Goal: Contribute content

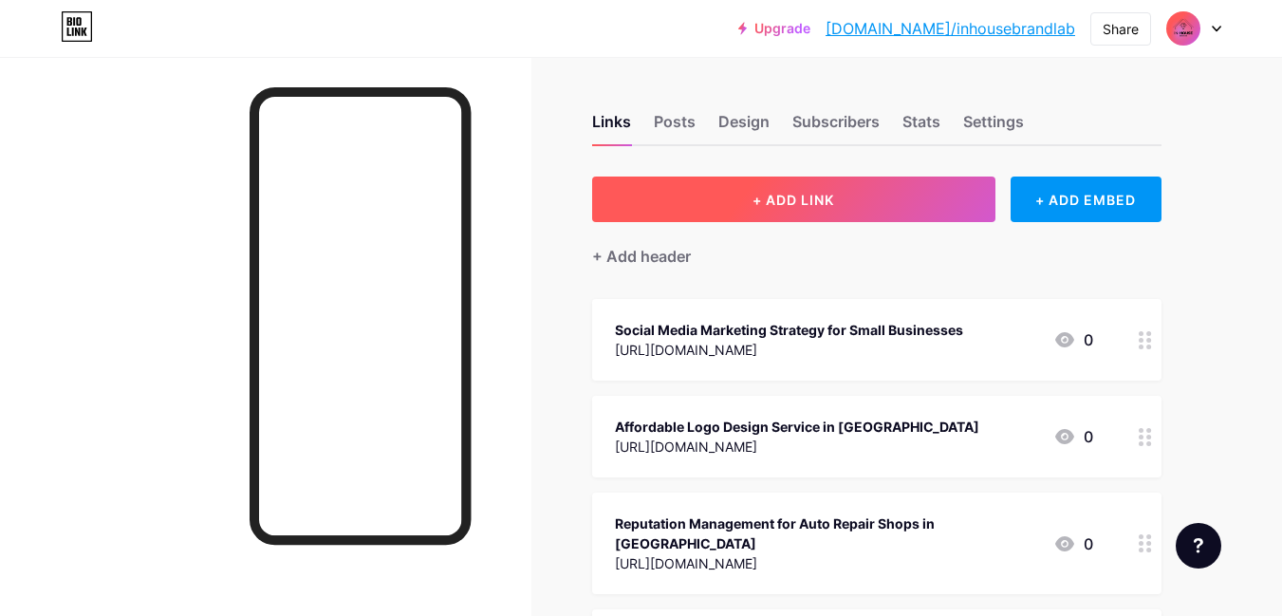
click at [693, 208] on button "+ ADD LINK" at bounding box center [793, 200] width 403 height 46
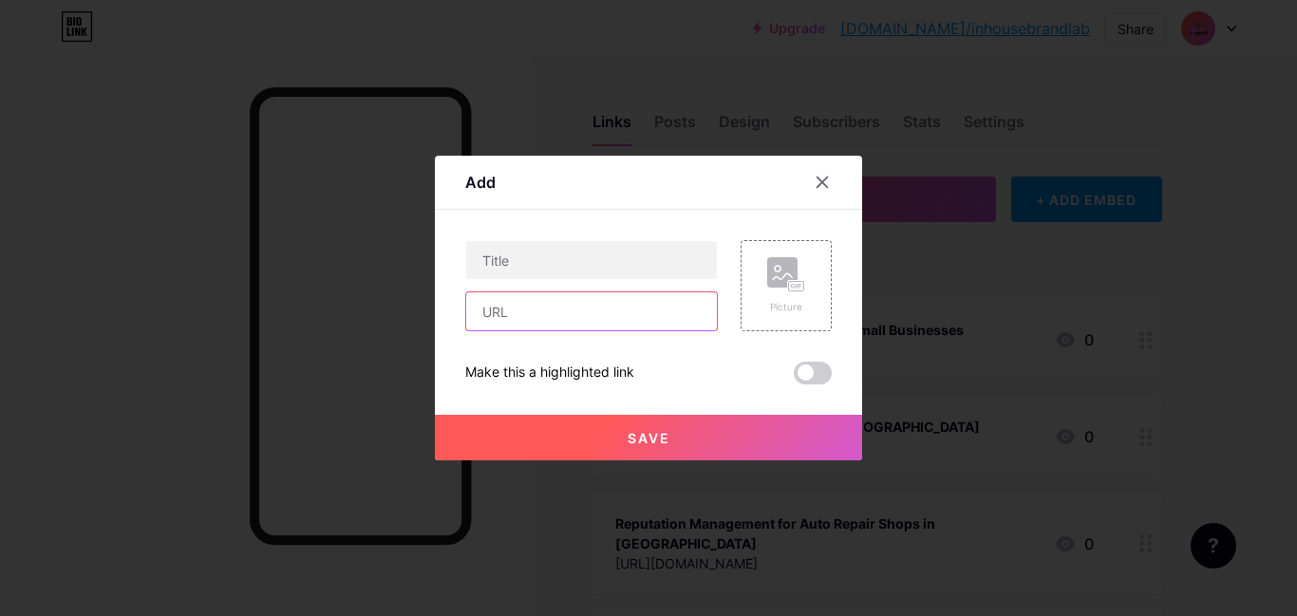
click at [588, 308] on input "text" at bounding box center [591, 311] width 251 height 38
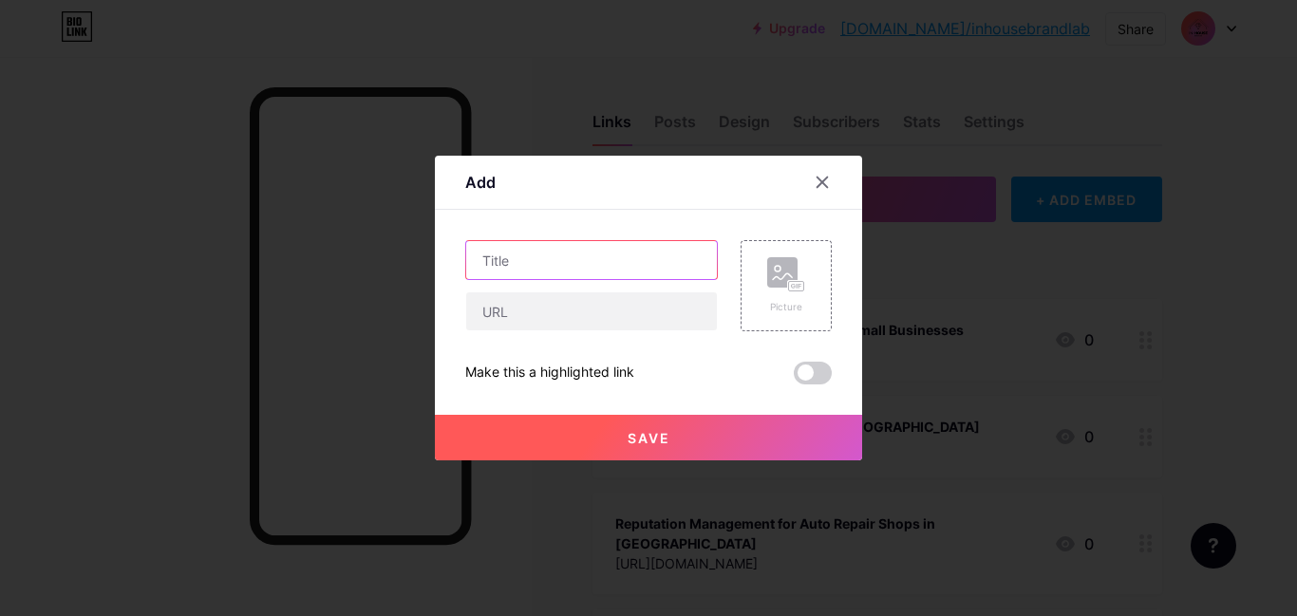
click at [609, 278] on input "text" at bounding box center [591, 260] width 251 height 38
paste input "[URL][DOMAIN_NAME]"
type input "[URL][DOMAIN_NAME]"
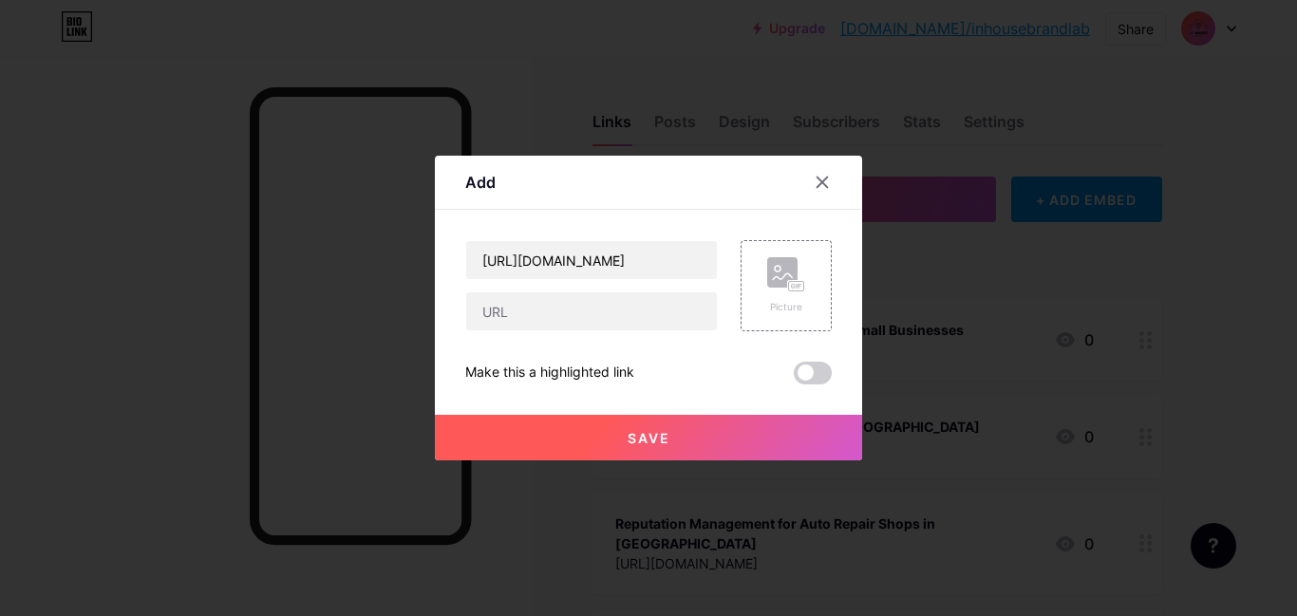
click at [453, 317] on div "Add Content YouTube Play YouTube video without leaving your page. ADD Vimeo Pla…" at bounding box center [648, 308] width 427 height 305
click at [498, 294] on input "text" at bounding box center [591, 311] width 251 height 38
paste input "[URL][DOMAIN_NAME]"
type input "[URL][DOMAIN_NAME]"
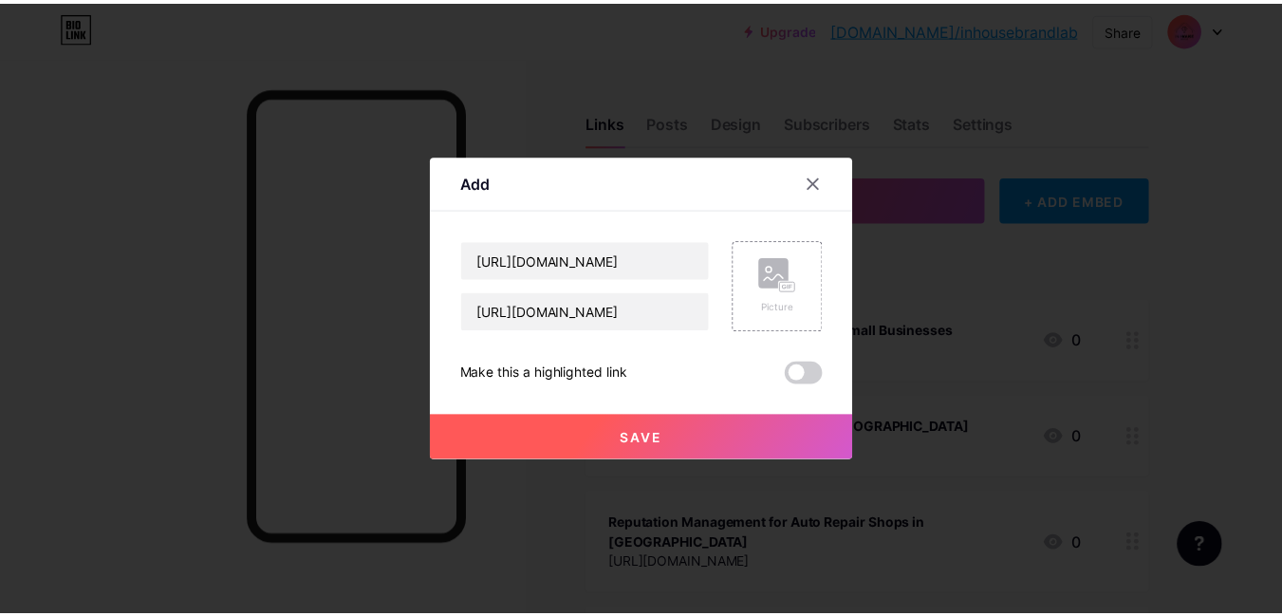
scroll to position [0, 0]
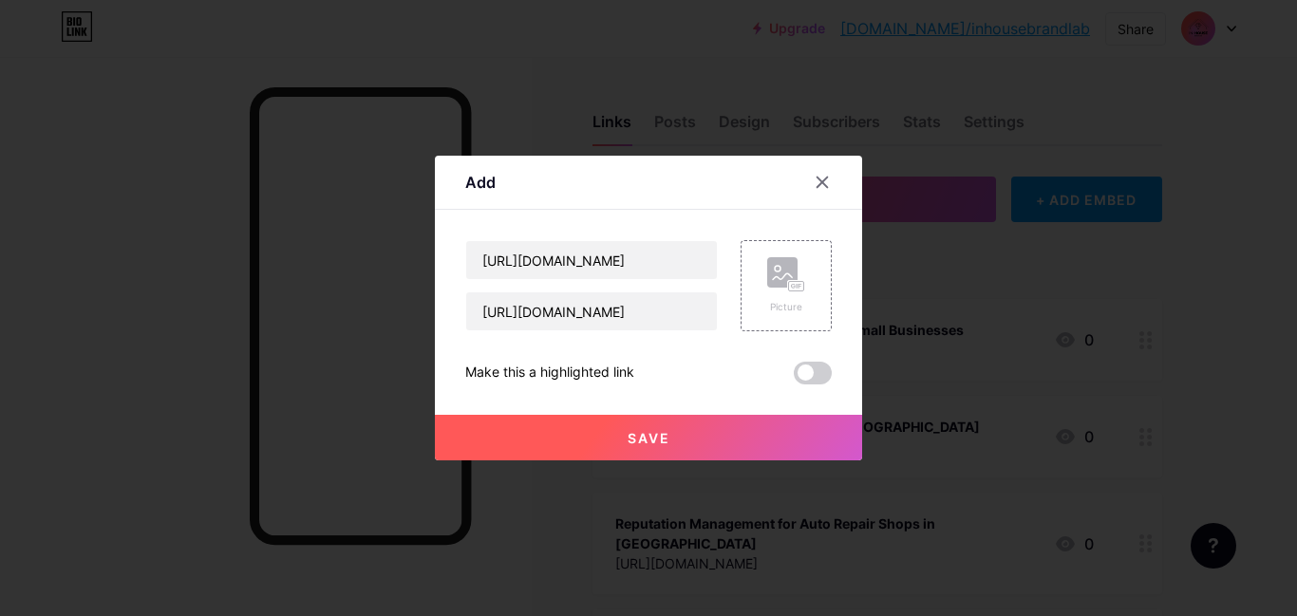
click at [617, 430] on button "Save" at bounding box center [648, 438] width 427 height 46
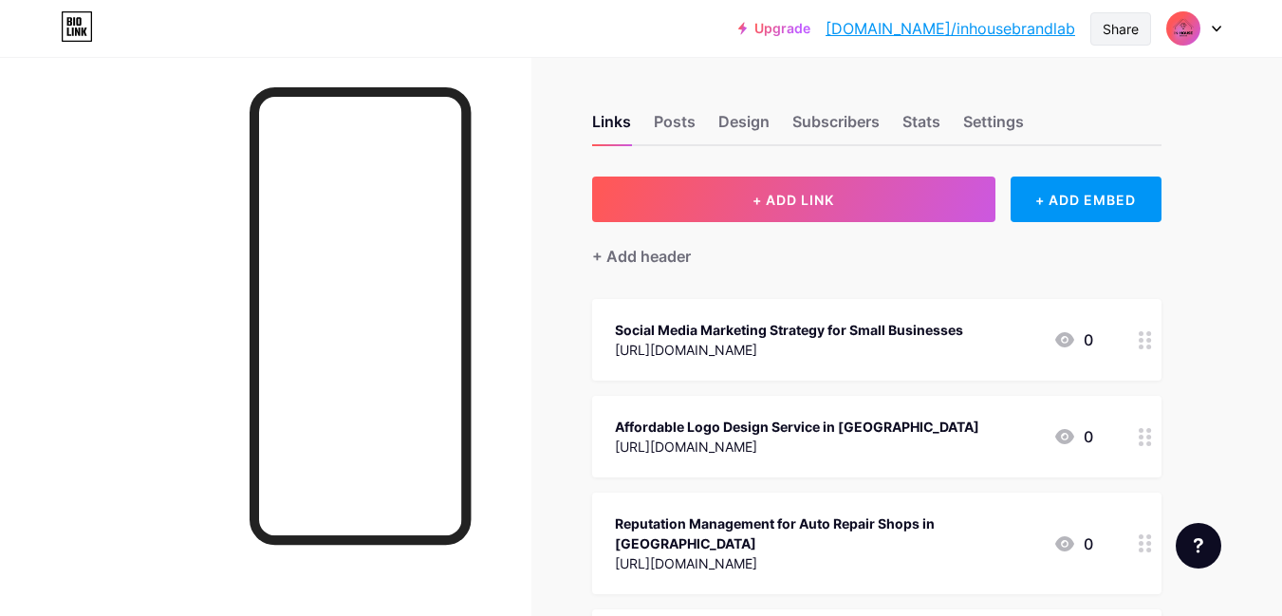
click at [1094, 30] on div "Share" at bounding box center [1121, 28] width 61 height 33
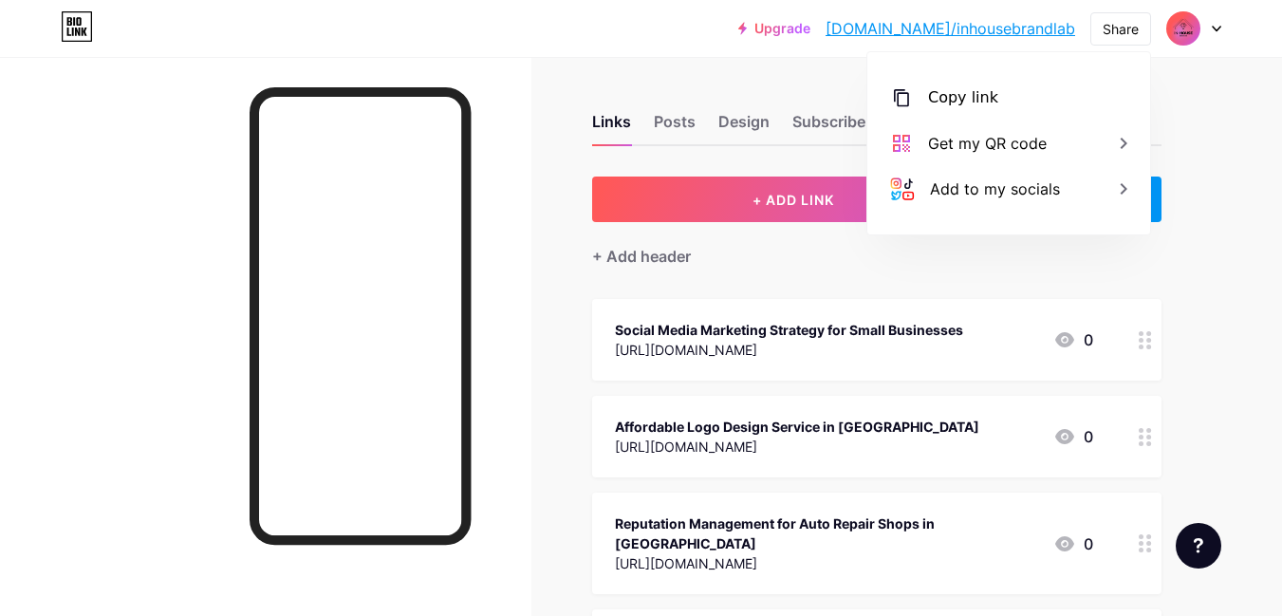
drag, startPoint x: 1044, startPoint y: 108, endPoint x: 603, endPoint y: 52, distance: 444.9
click at [1042, 108] on div "Copy link" at bounding box center [1009, 98] width 283 height 46
